Goal: Task Accomplishment & Management: Use online tool/utility

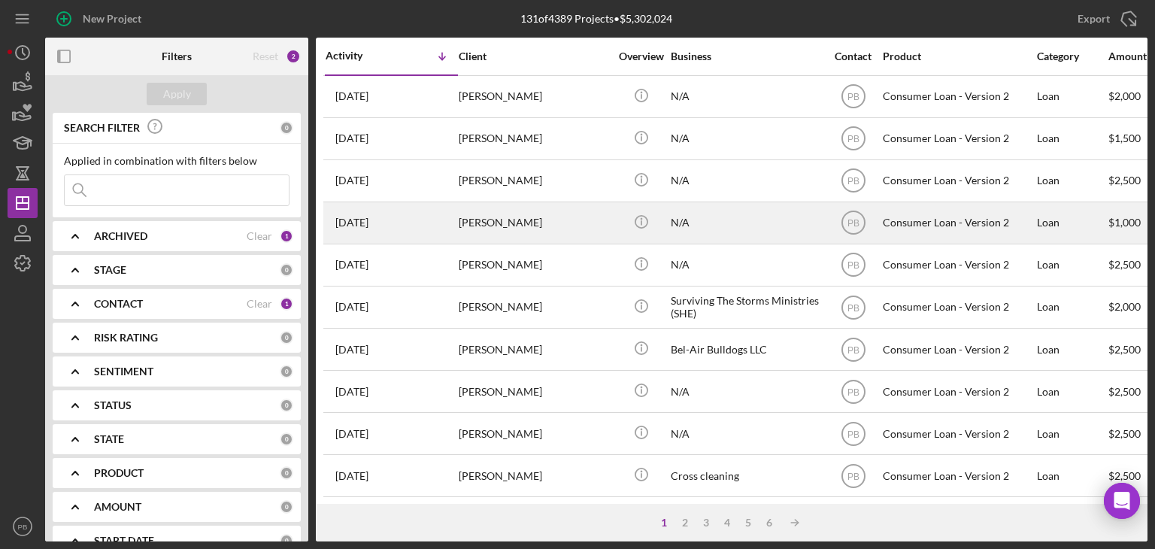
click at [506, 228] on div "[PERSON_NAME]" at bounding box center [534, 223] width 150 height 40
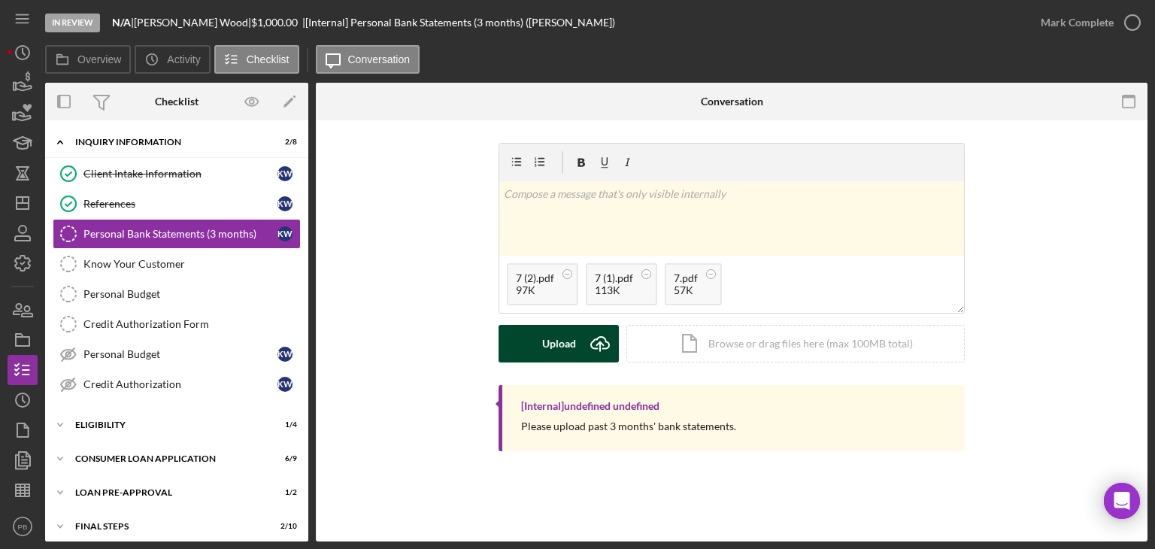
click at [577, 338] on button "Upload Icon/Upload" at bounding box center [558, 344] width 120 height 38
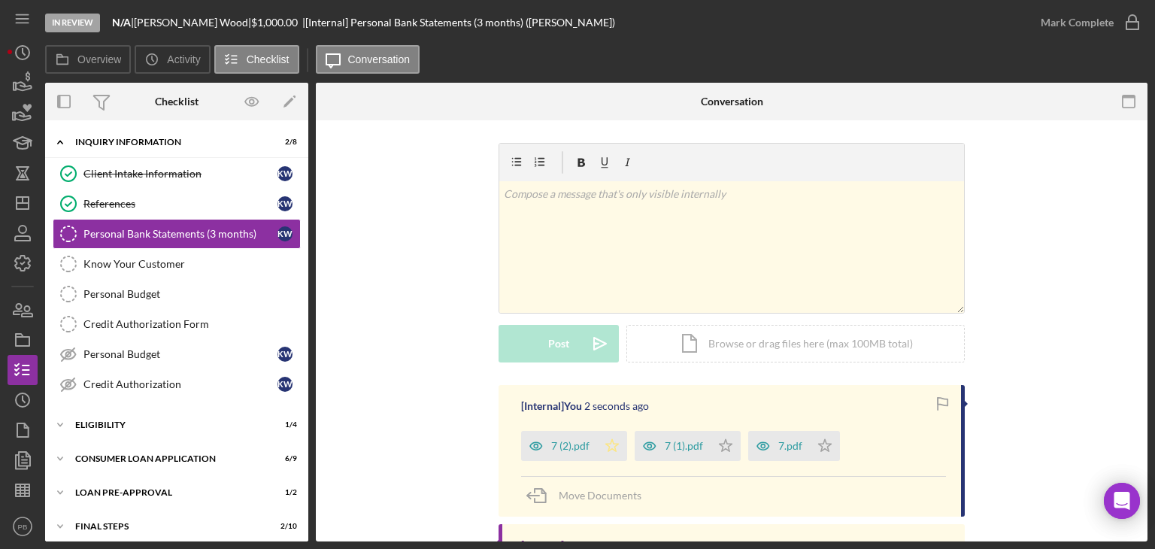
click at [610, 446] on icon "Icon/Star" at bounding box center [612, 446] width 30 height 30
click at [1080, 32] on div "Mark Complete" at bounding box center [1077, 23] width 73 height 30
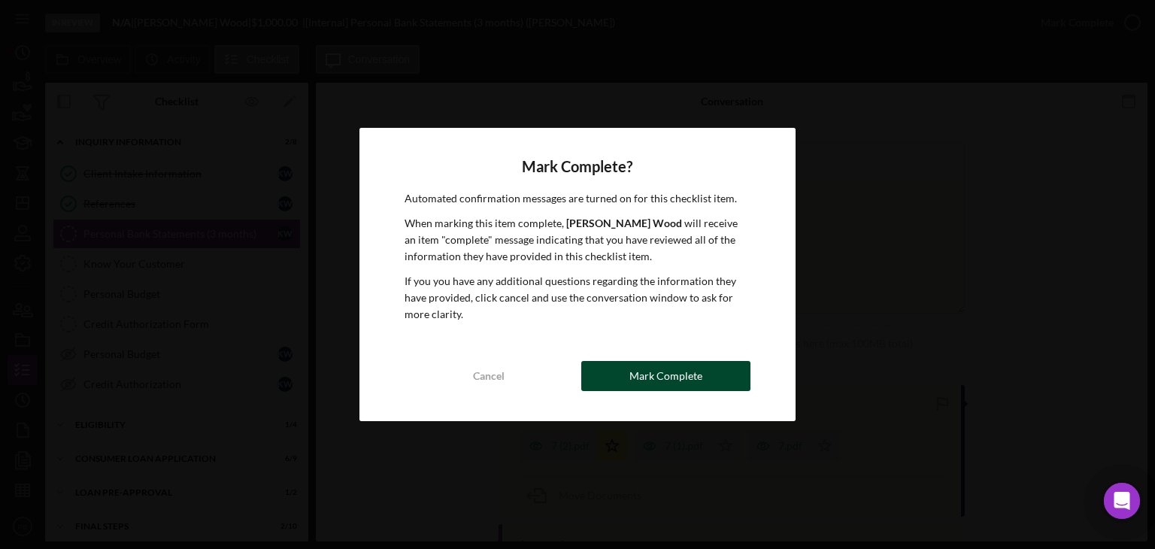
click at [671, 369] on div "Mark Complete" at bounding box center [665, 376] width 73 height 30
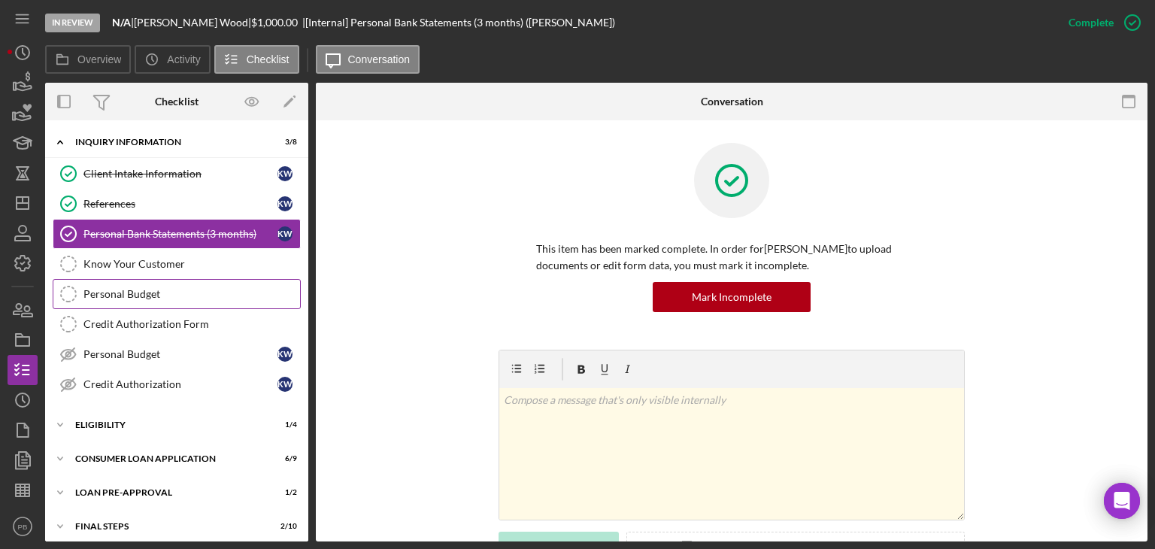
scroll to position [39, 0]
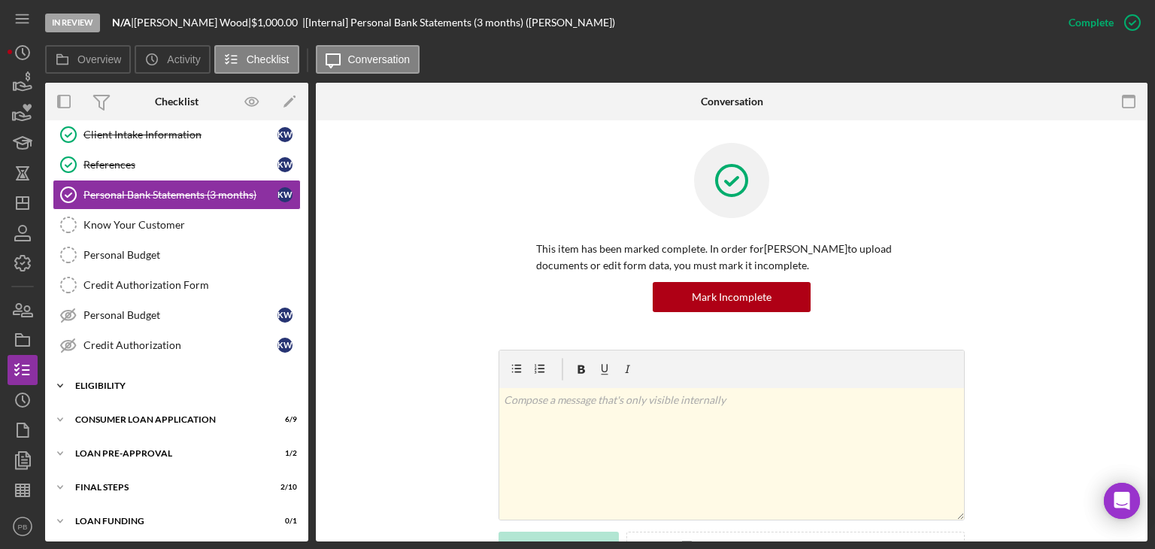
click at [115, 388] on div "Icon/Expander Eligibility 1 / 4" at bounding box center [176, 386] width 263 height 30
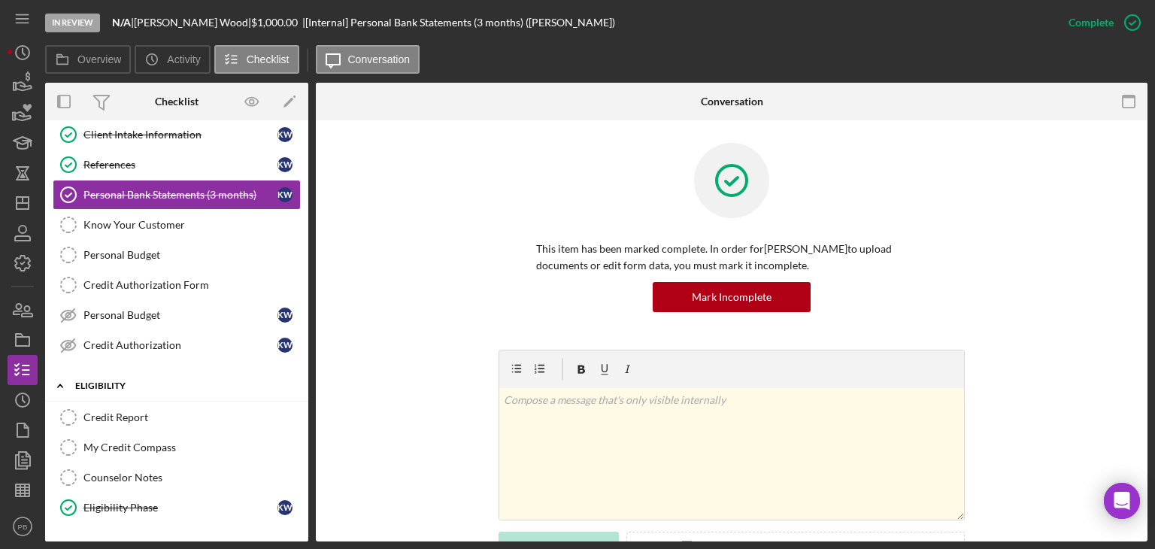
click at [115, 388] on div "Icon/Expander Eligibility 1 / 4" at bounding box center [176, 386] width 263 height 31
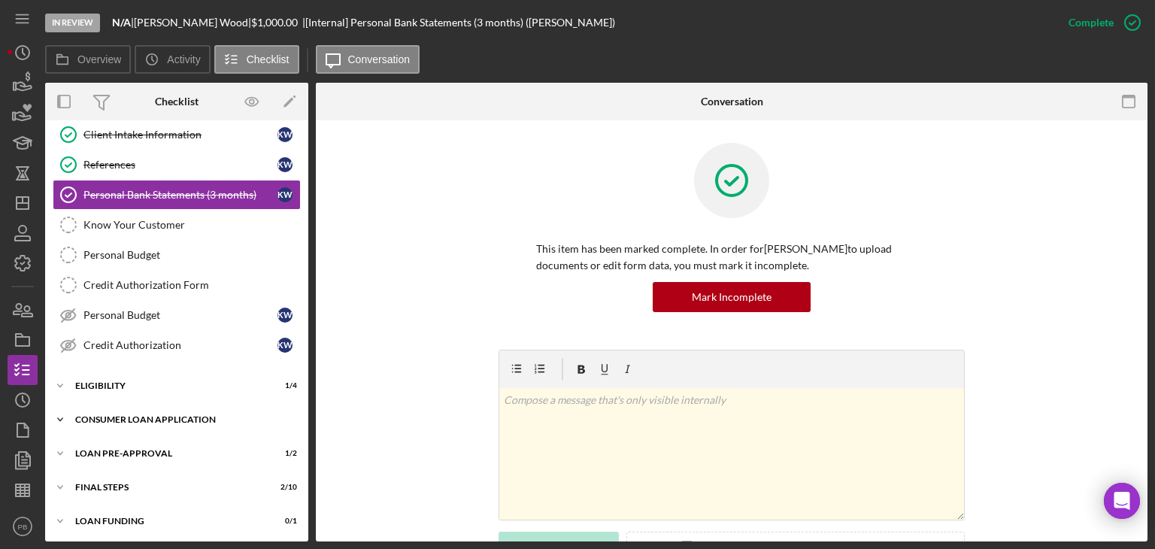
click at [126, 423] on div "Icon/Expander Consumer Loan Application 6 / 9" at bounding box center [176, 419] width 263 height 30
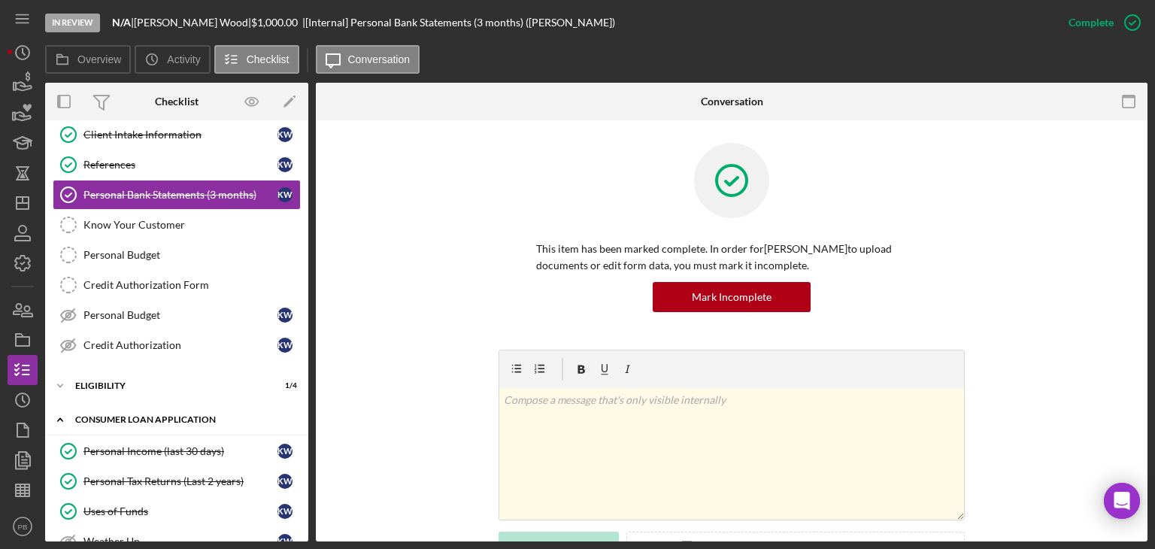
click at [126, 423] on div "Icon/Expander Consumer Loan Application 6 / 9" at bounding box center [176, 419] width 263 height 31
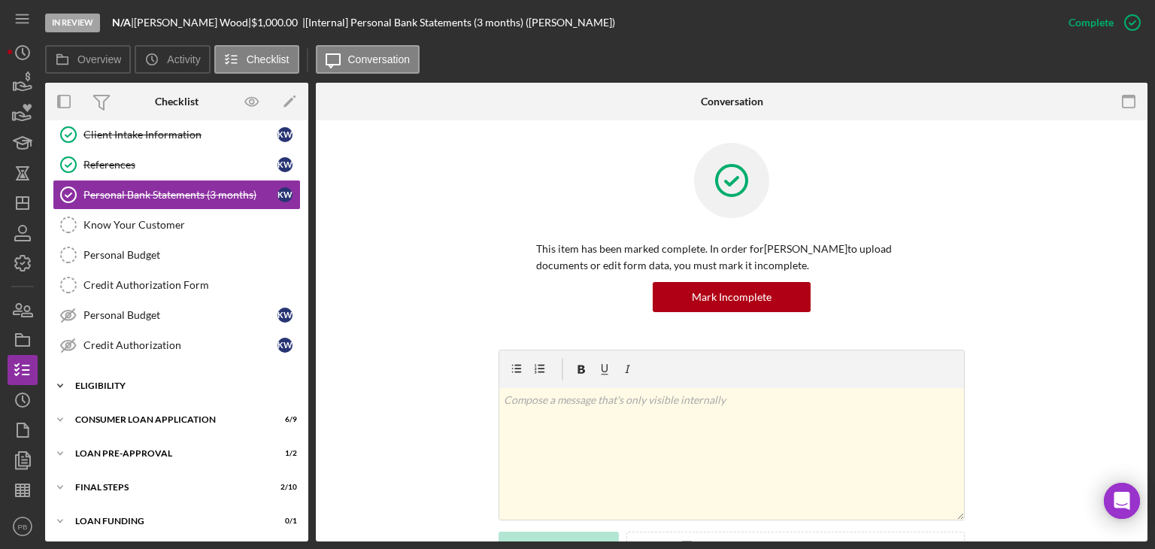
click at [106, 388] on div "Icon/Expander Eligibility 1 / 4" at bounding box center [176, 386] width 263 height 30
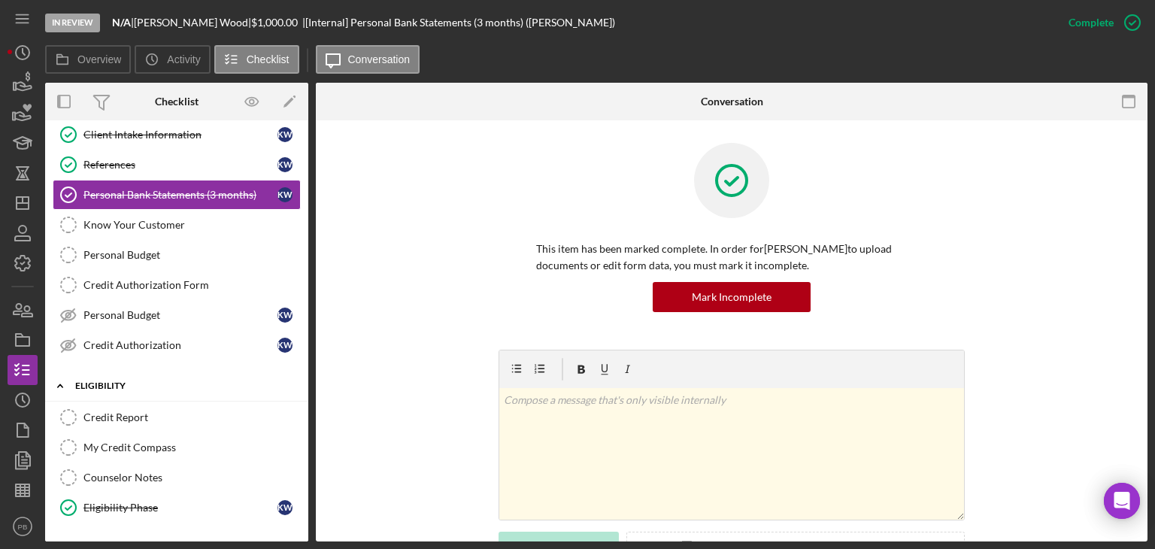
click at [106, 388] on div "Icon/Expander Eligibility 1 / 4" at bounding box center [176, 386] width 263 height 31
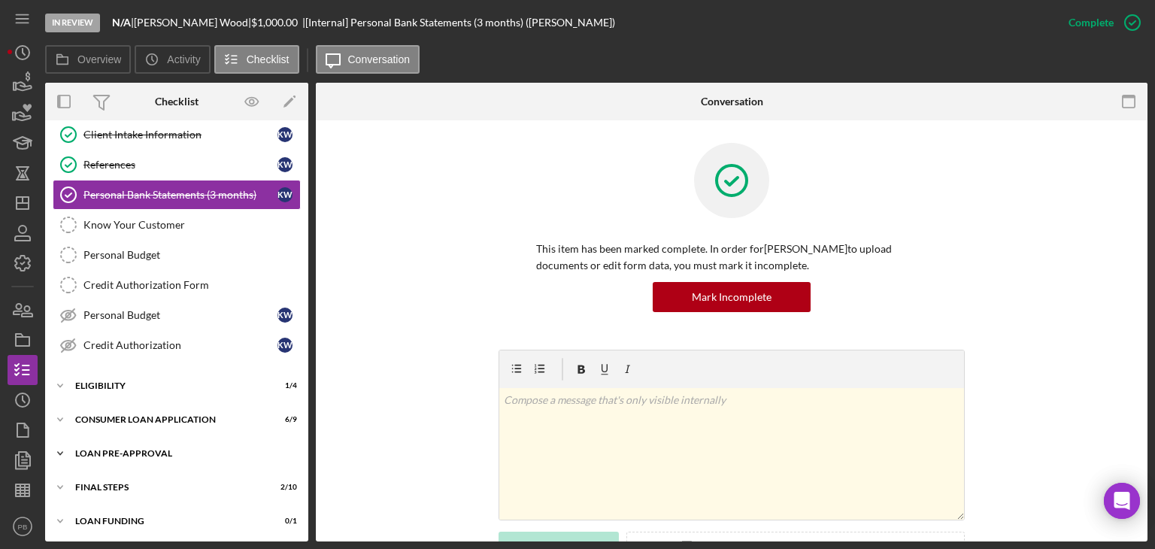
click at [124, 445] on div "Icon/Expander Loan Pre-Approval 1 / 2" at bounding box center [176, 453] width 263 height 30
click at [124, 445] on div "Icon/Expander Loan Pre-Approval 1 / 2" at bounding box center [176, 453] width 263 height 31
click at [126, 408] on div "Icon/Expander Consumer Loan Application 6 / 9" at bounding box center [176, 419] width 263 height 30
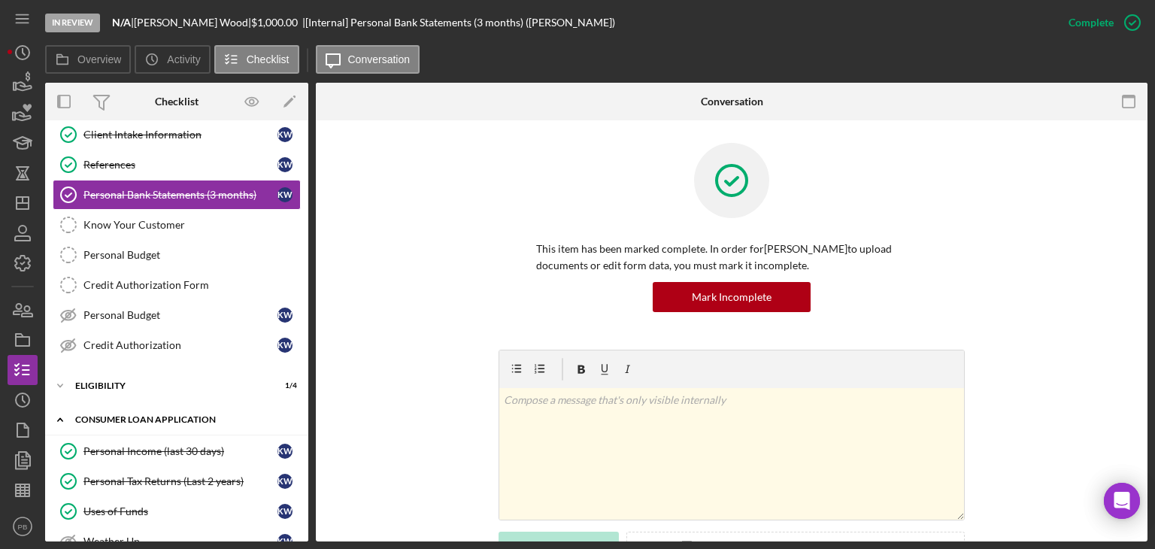
click at [126, 408] on div "Icon/Expander Consumer Loan Application 6 / 9" at bounding box center [176, 419] width 263 height 31
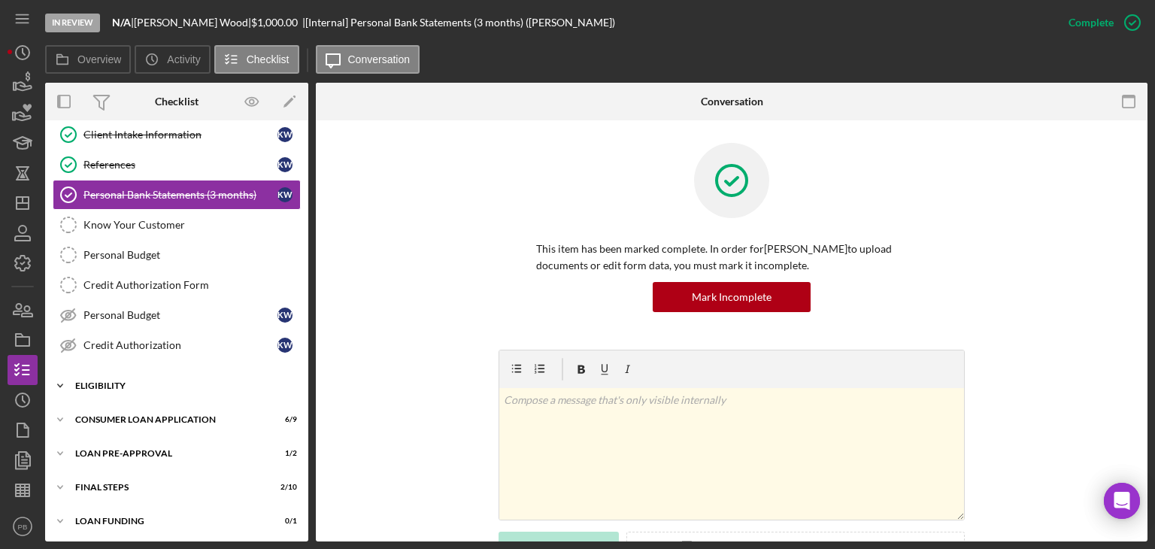
click at [114, 373] on div "Icon/Expander Eligibility 1 / 4" at bounding box center [176, 386] width 263 height 30
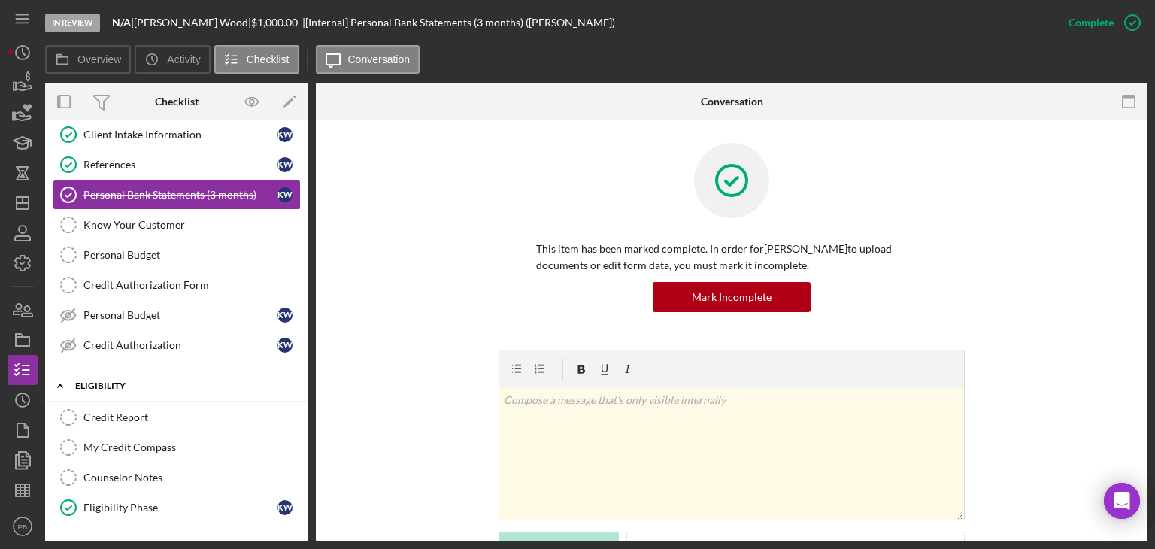
click at [114, 373] on div "Icon/Expander Eligibility 1 / 4" at bounding box center [176, 386] width 263 height 31
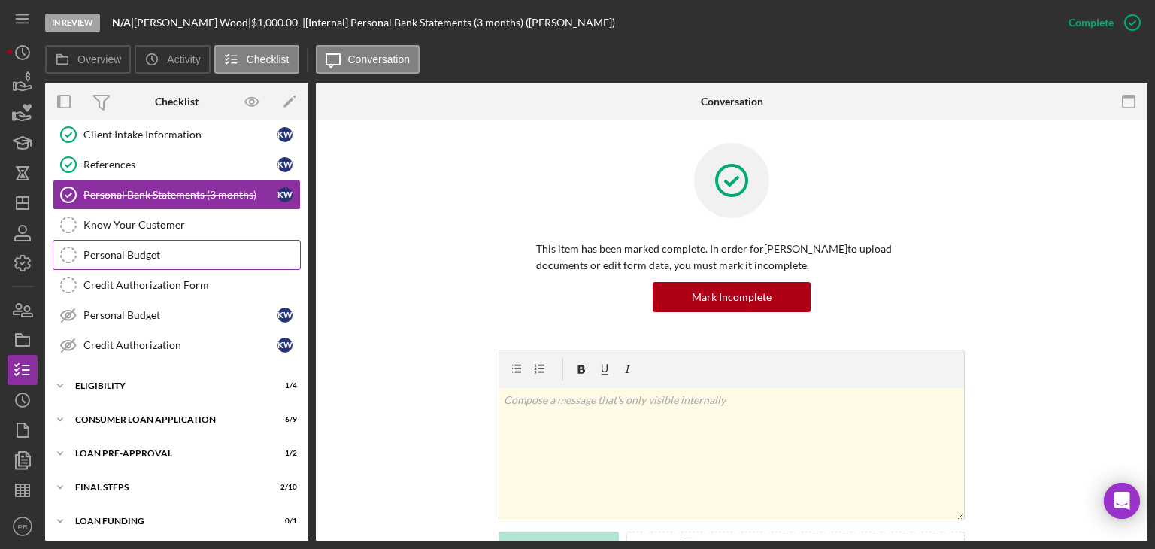
scroll to position [0, 0]
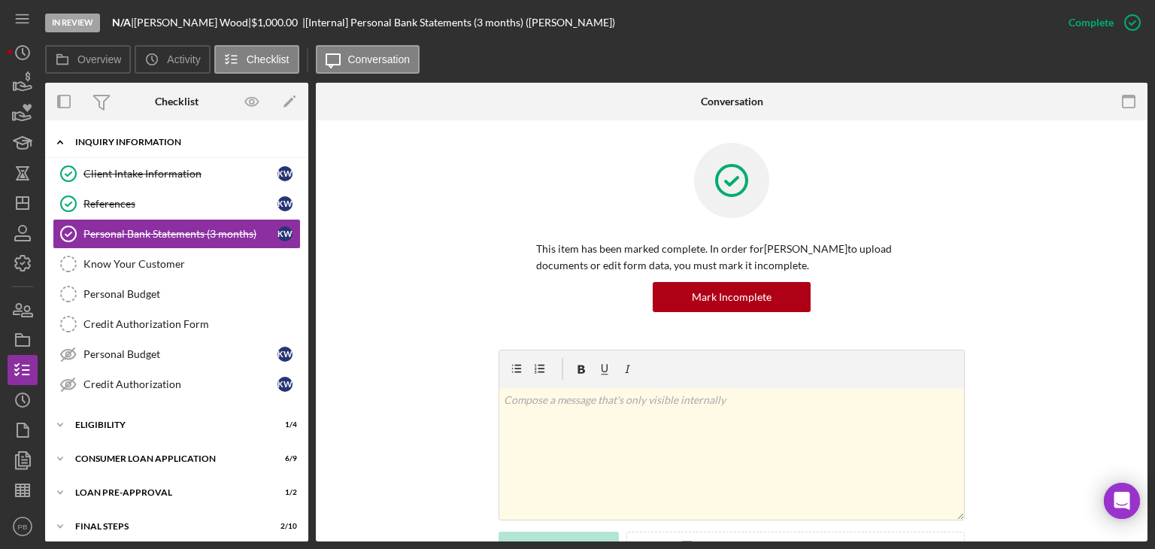
click at [117, 145] on div "Inquiry Information" at bounding box center [182, 142] width 214 height 9
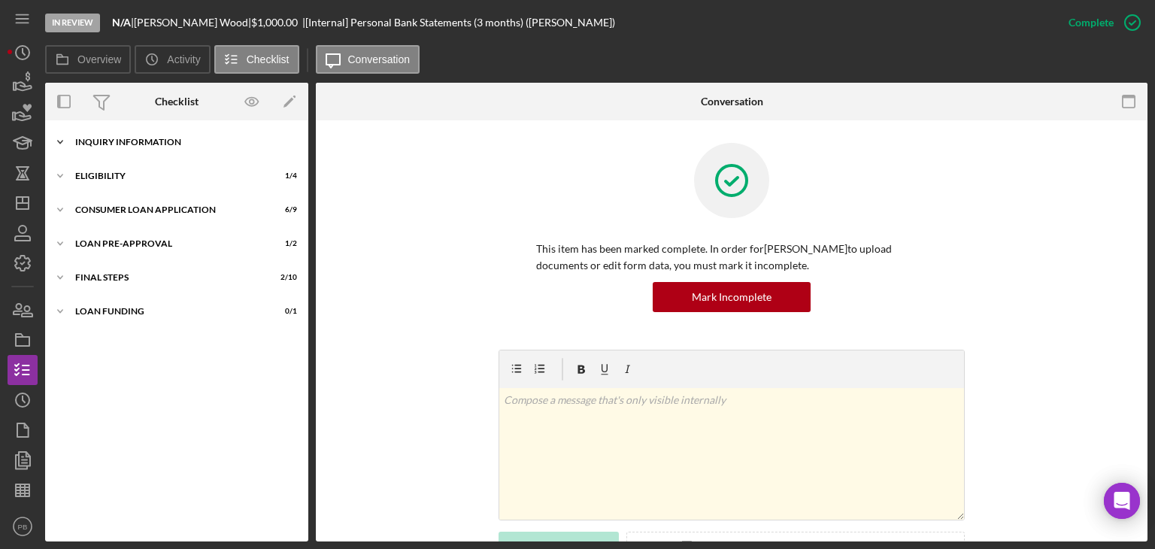
click at [117, 145] on div "Inquiry Information" at bounding box center [182, 142] width 214 height 9
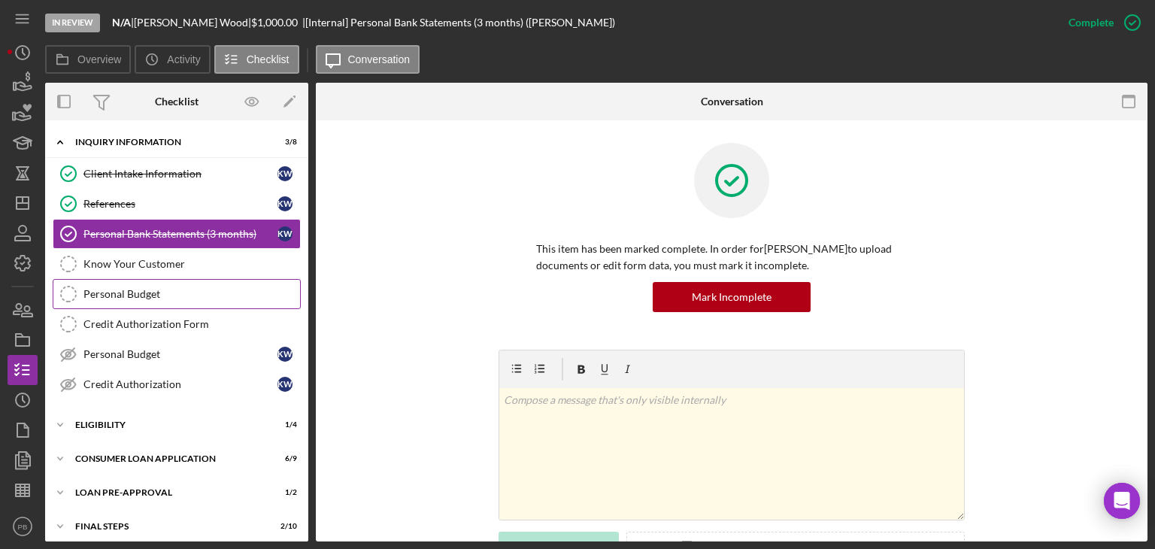
scroll to position [39, 0]
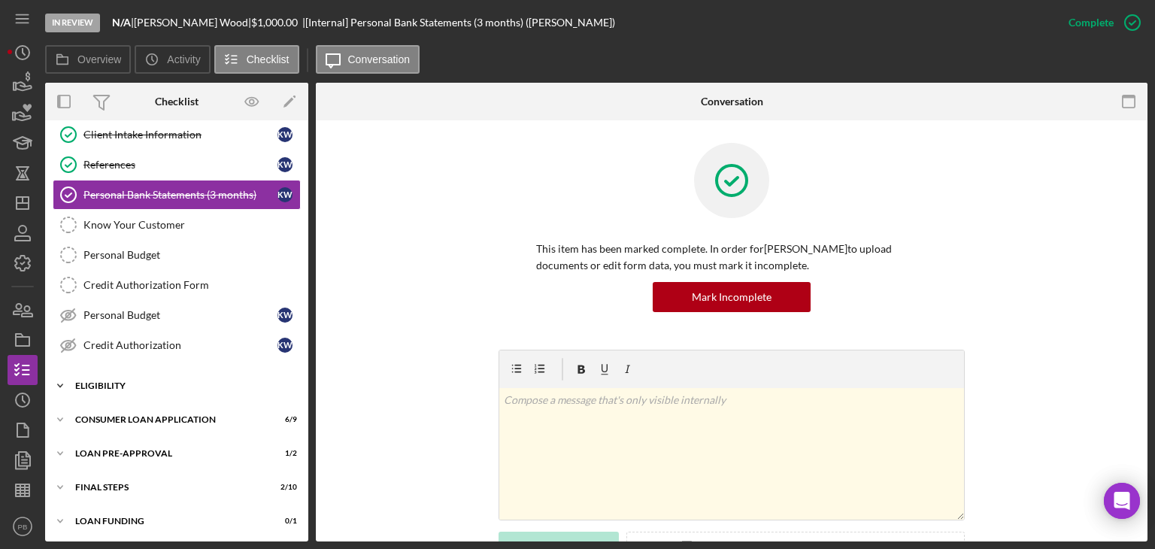
click at [114, 381] on div "Eligibility" at bounding box center [182, 385] width 214 height 9
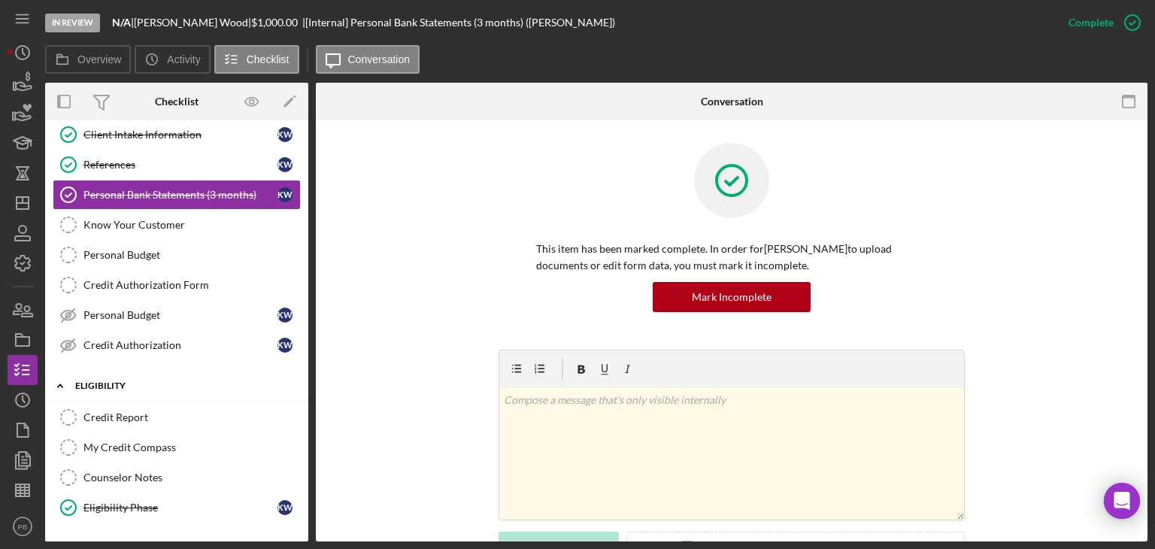
click at [114, 381] on div "Eligibility" at bounding box center [182, 385] width 214 height 9
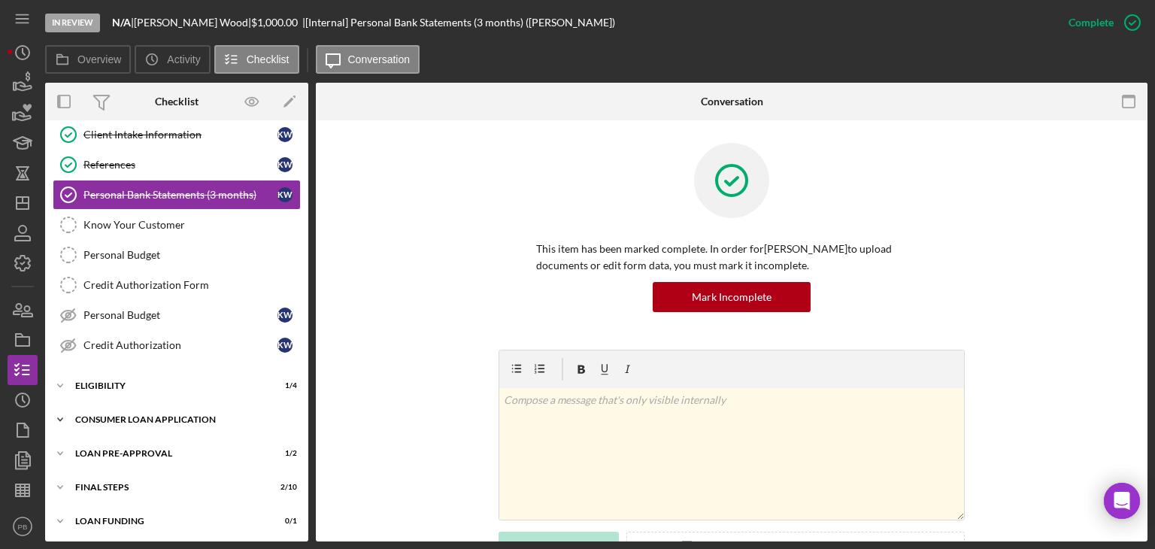
click at [129, 419] on div "Consumer Loan Application" at bounding box center [182, 419] width 214 height 9
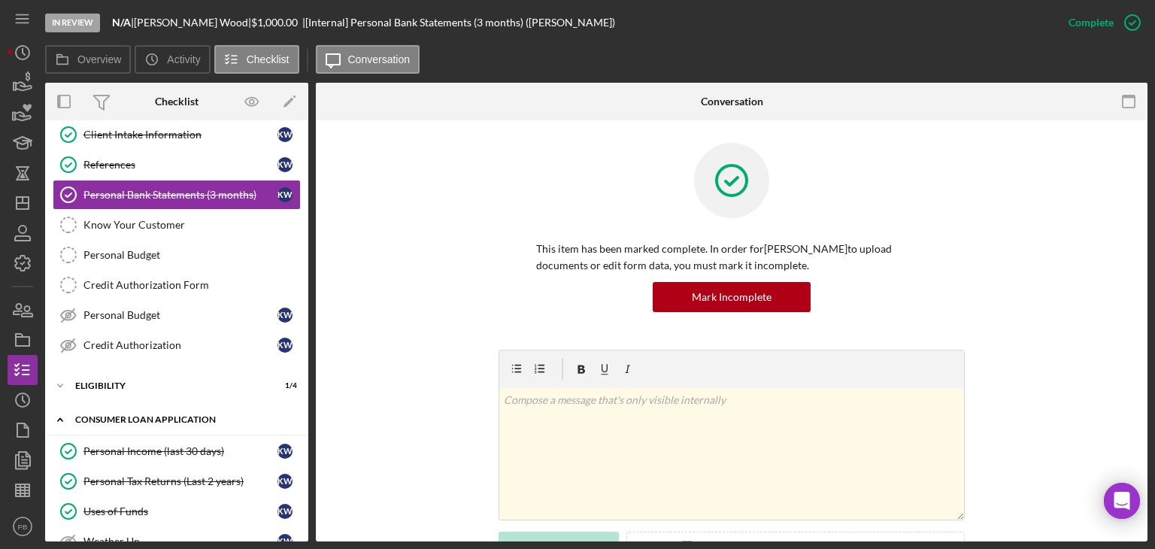
click at [129, 419] on div "Consumer Loan Application" at bounding box center [182, 419] width 214 height 9
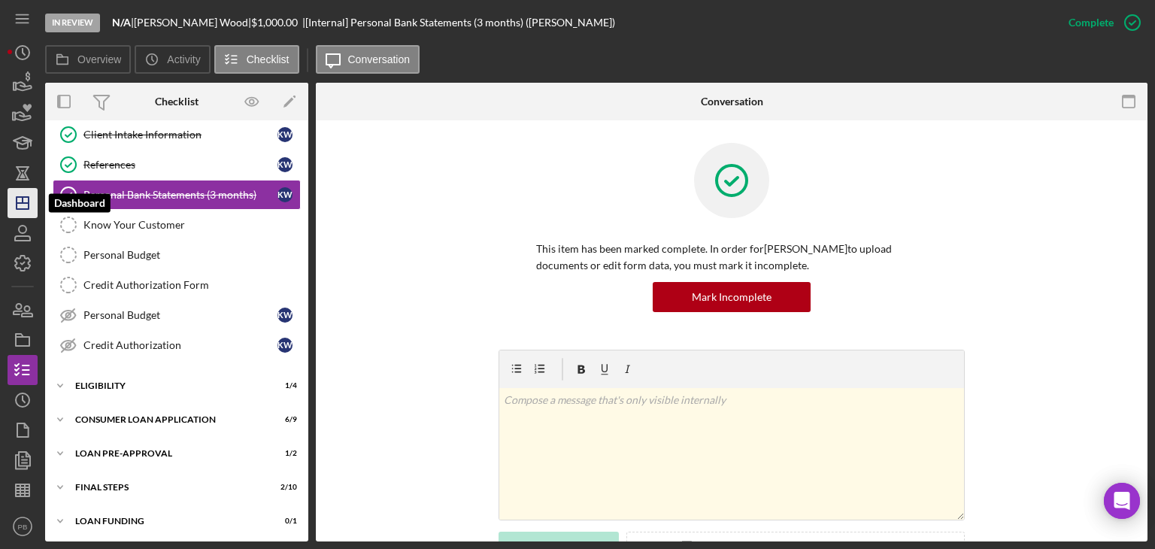
click at [14, 205] on icon "Icon/Dashboard" at bounding box center [23, 203] width 38 height 38
